Goal: Task Accomplishment & Management: Complete application form

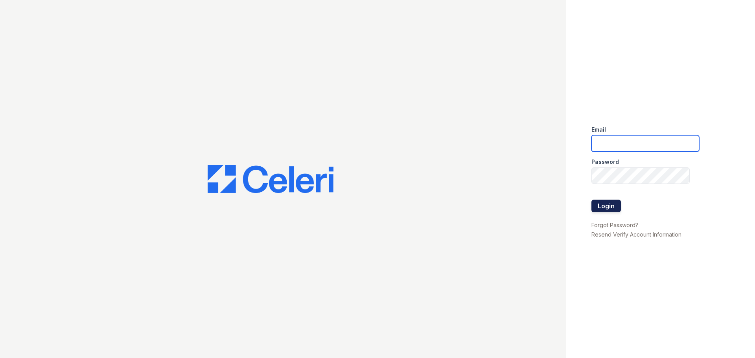
type input "[EMAIL_ADDRESS][DOMAIN_NAME]"
click at [612, 208] on button "Login" at bounding box center [606, 206] width 29 height 13
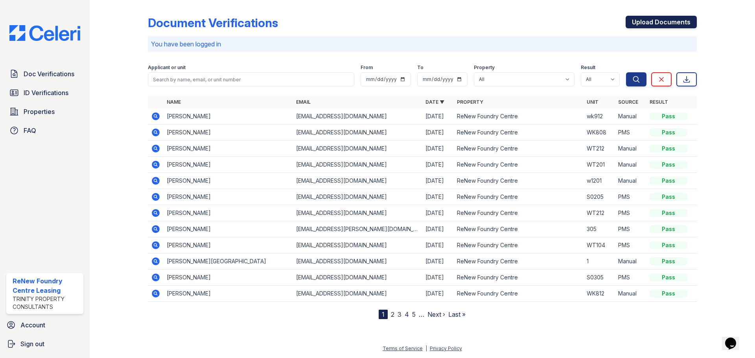
drag, startPoint x: 682, startPoint y: 25, endPoint x: 677, endPoint y: 26, distance: 4.7
click at [682, 25] on link "Upload Documents" at bounding box center [661, 22] width 71 height 13
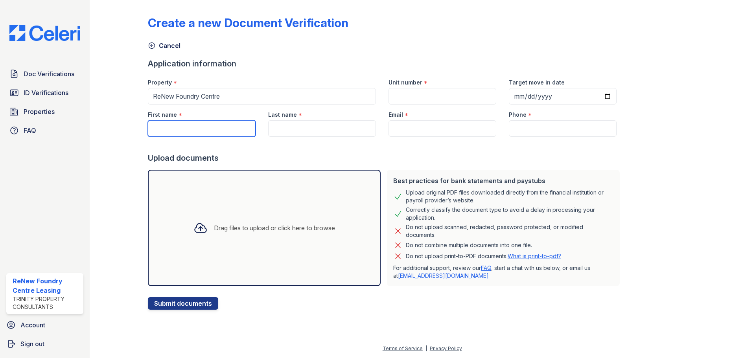
click at [206, 129] on input "First name" at bounding box center [202, 128] width 108 height 17
paste input "Quaniyah"
type input "Quaniyah"
click at [295, 133] on input "Last name" at bounding box center [322, 128] width 108 height 17
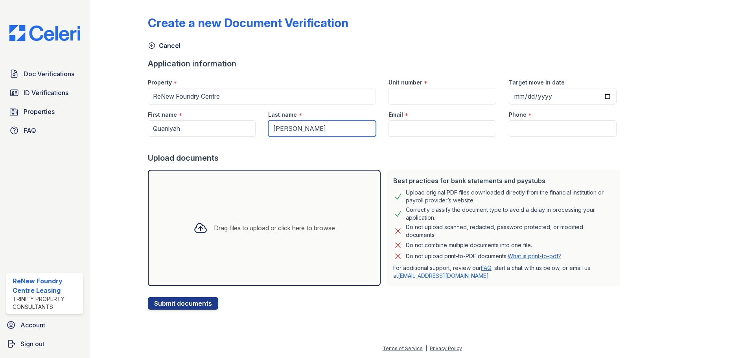
type input "[PERSON_NAME]"
paste input "[EMAIL_ADDRESS][DOMAIN_NAME]"
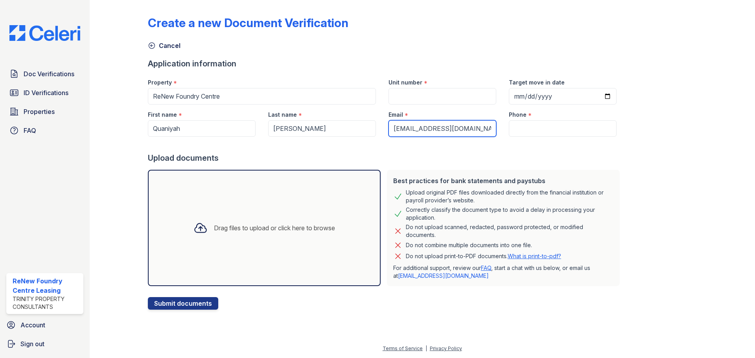
type input "[EMAIL_ADDRESS][DOMAIN_NAME]"
click at [396, 95] on input "Unit number" at bounding box center [443, 96] width 108 height 17
type input "W0103"
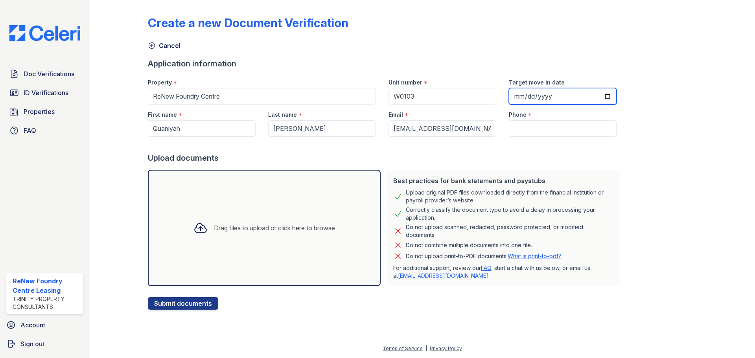
click at [593, 93] on input "Target move in date" at bounding box center [563, 96] width 108 height 17
type input "2025-10-08"
click at [538, 131] on input "Phone" at bounding box center [563, 128] width 108 height 17
paste input "(443) 386-6933"
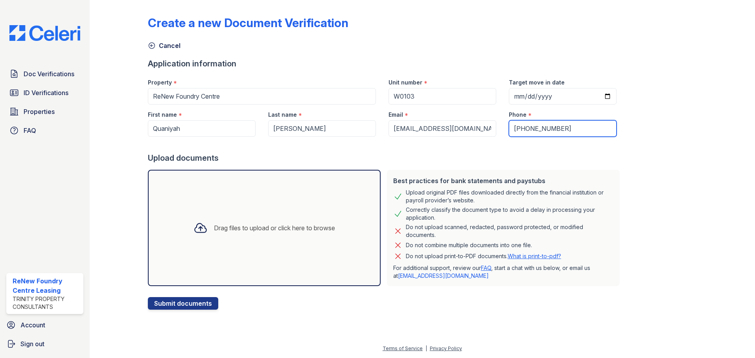
type input "(443) 386-6933"
click at [614, 176] on div "Create a new Document Verification Cancel Application information Property * Re…" at bounding box center [422, 156] width 549 height 307
click at [284, 235] on div "Drag files to upload or click here to browse" at bounding box center [264, 228] width 154 height 27
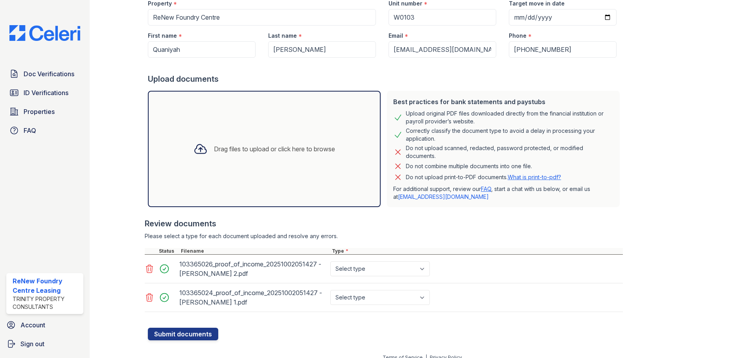
scroll to position [88, 0]
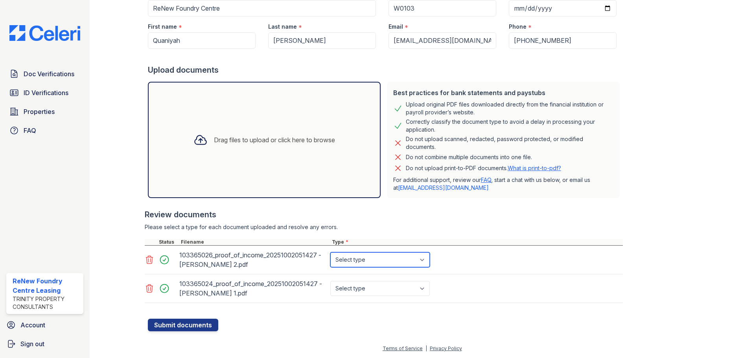
click at [357, 262] on select "Select type Paystub Bank Statement Offer Letter Tax Documents Benefit Award Let…" at bounding box center [380, 259] width 100 height 15
select select "paystub"
click at [330, 252] on select "Select type Paystub Bank Statement Offer Letter Tax Documents Benefit Award Let…" at bounding box center [380, 259] width 100 height 15
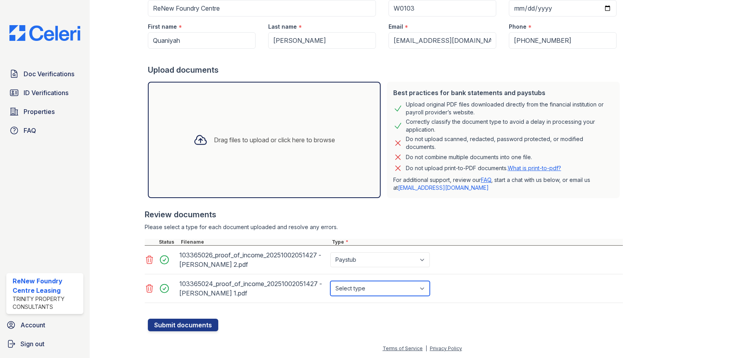
click at [355, 288] on select "Select type Paystub Bank Statement Offer Letter Tax Documents Benefit Award Let…" at bounding box center [380, 288] width 100 height 15
select select "paystub"
click at [330, 281] on select "Select type Paystub Bank Statement Offer Letter Tax Documents Benefit Award Let…" at bounding box center [380, 288] width 100 height 15
click at [529, 236] on div at bounding box center [384, 235] width 478 height 8
click at [173, 321] on button "Submit documents" at bounding box center [183, 325] width 70 height 13
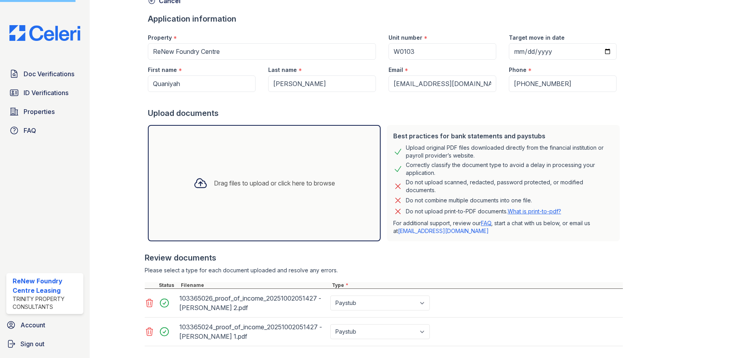
scroll to position [0, 0]
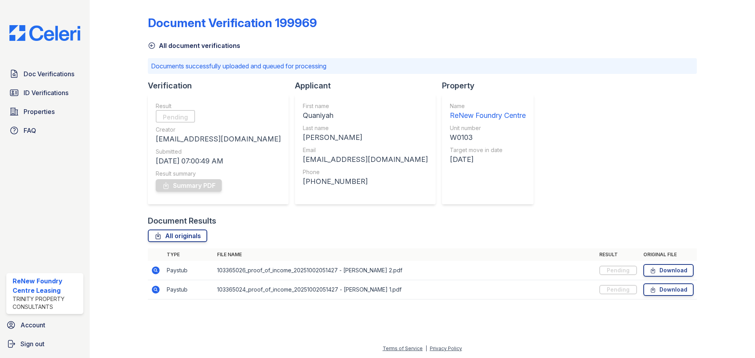
click at [201, 43] on link "All document verifications" at bounding box center [194, 45] width 92 height 9
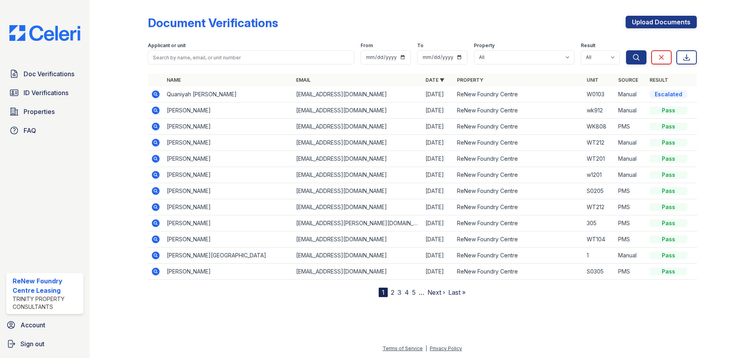
click at [153, 92] on icon at bounding box center [155, 94] width 9 height 9
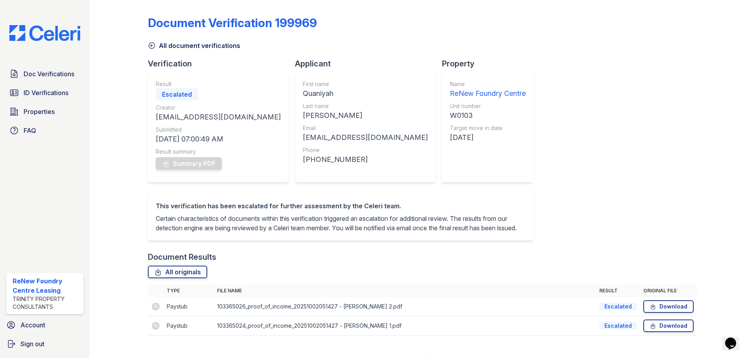
click at [214, 50] on link "All document verifications" at bounding box center [194, 45] width 92 height 9
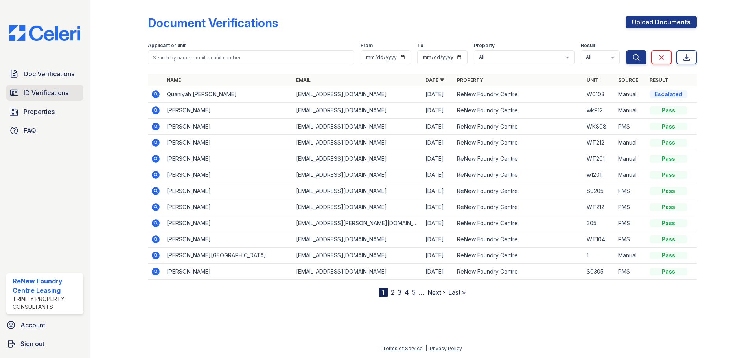
click at [43, 94] on span "ID Verifications" at bounding box center [46, 92] width 45 height 9
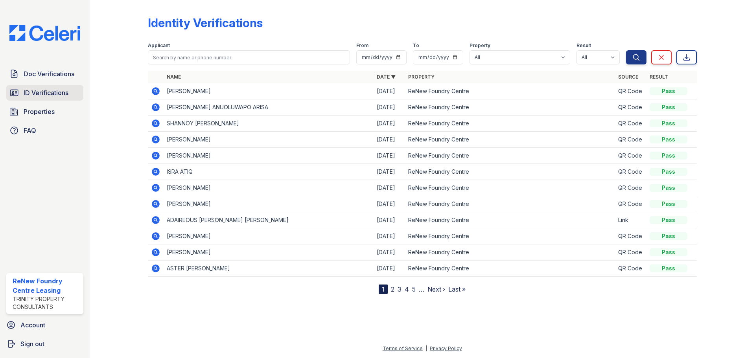
click at [53, 96] on span "ID Verifications" at bounding box center [46, 92] width 45 height 9
click at [45, 70] on span "Doc Verifications" at bounding box center [49, 73] width 51 height 9
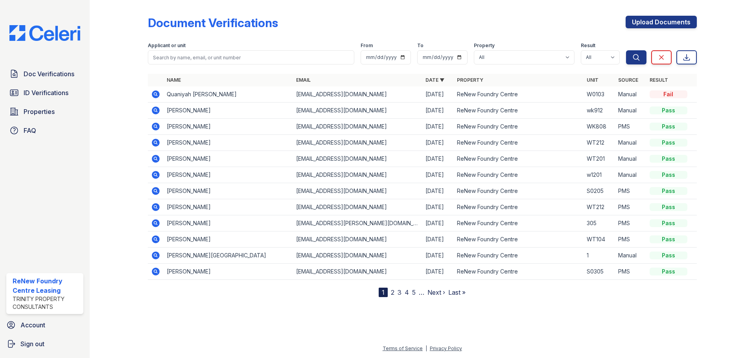
click at [48, 98] on link "ID Verifications" at bounding box center [44, 93] width 77 height 16
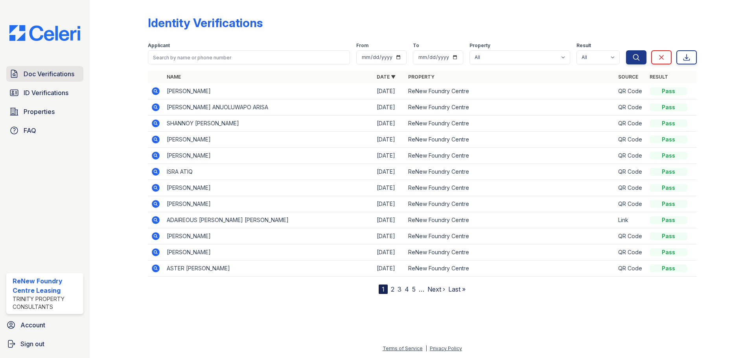
click at [42, 72] on span "Doc Verifications" at bounding box center [49, 73] width 51 height 9
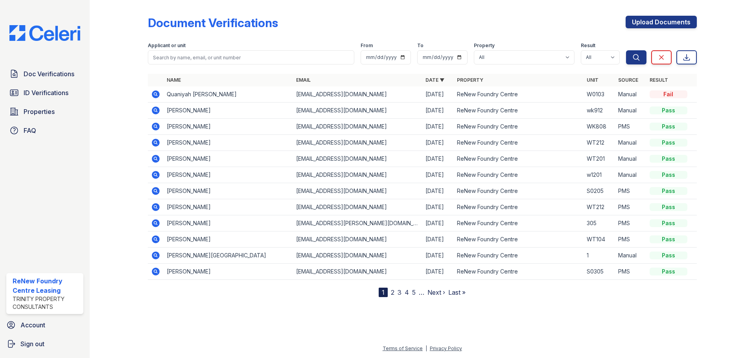
click at [156, 90] on icon at bounding box center [155, 94] width 9 height 9
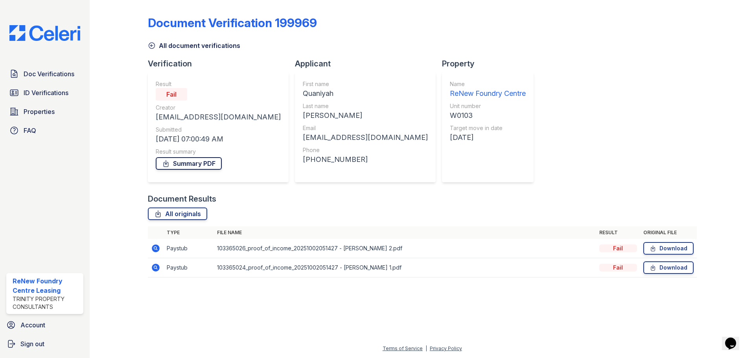
click at [204, 162] on link "Summary PDF" at bounding box center [189, 163] width 66 height 13
click at [45, 96] on span "ID Verifications" at bounding box center [46, 92] width 45 height 9
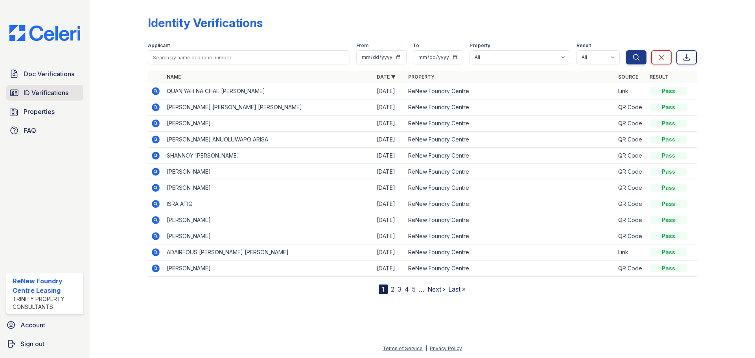
click at [63, 94] on span "ID Verifications" at bounding box center [46, 92] width 45 height 9
click at [158, 91] on icon at bounding box center [156, 91] width 8 height 8
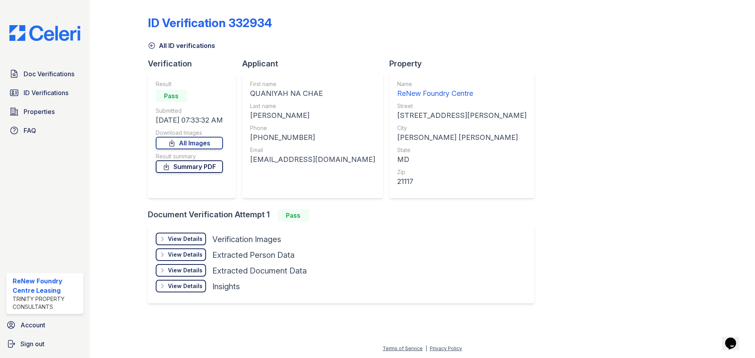
click at [193, 168] on link "Summary PDF" at bounding box center [189, 166] width 67 height 13
